Goal: Transaction & Acquisition: Purchase product/service

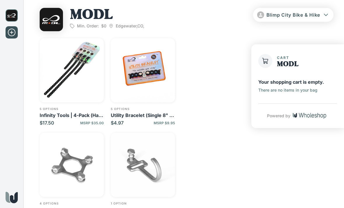
scroll to position [6, 0]
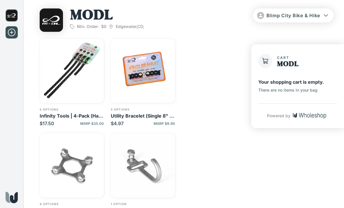
click at [155, 55] on img "button" at bounding box center [143, 71] width 64 height 64
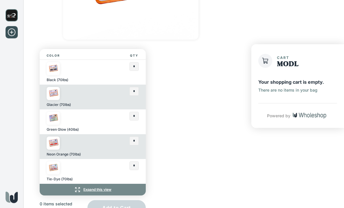
scroll to position [152, 0]
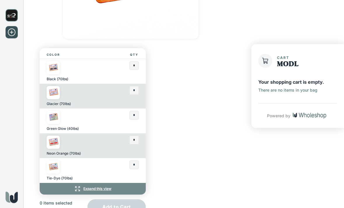
click at [95, 165] on div "Tie-Dye (70lbs)" at bounding box center [75, 171] width 57 height 20
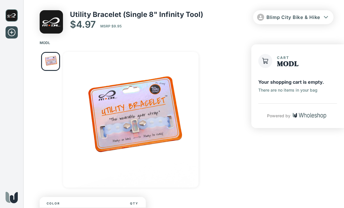
scroll to position [0, 0]
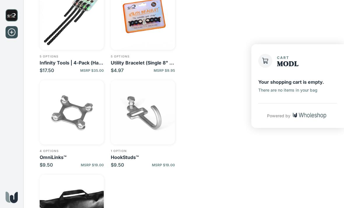
scroll to position [75, 0]
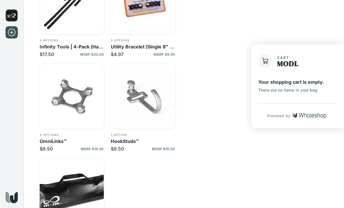
click at [77, 190] on img "button" at bounding box center [72, 191] width 64 height 64
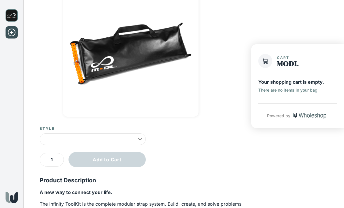
type input "**********"
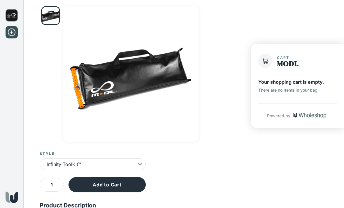
scroll to position [29, 0]
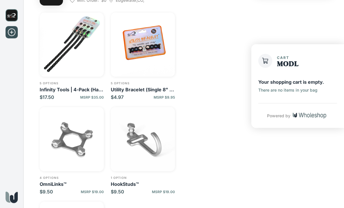
scroll to position [33, 0]
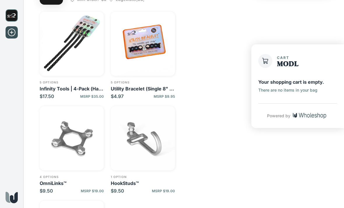
click at [80, 133] on img "button" at bounding box center [72, 138] width 64 height 64
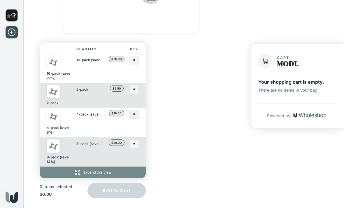
scroll to position [158, 0]
click at [102, 155] on div "8-pack (save 14%)" at bounding box center [89, 151] width 27 height 25
click at [100, 73] on div "16-pack (save 22%)" at bounding box center [89, 67] width 27 height 25
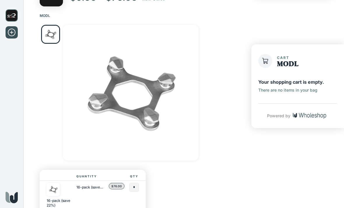
scroll to position [0, 0]
